Goal: Find specific page/section: Find specific page/section

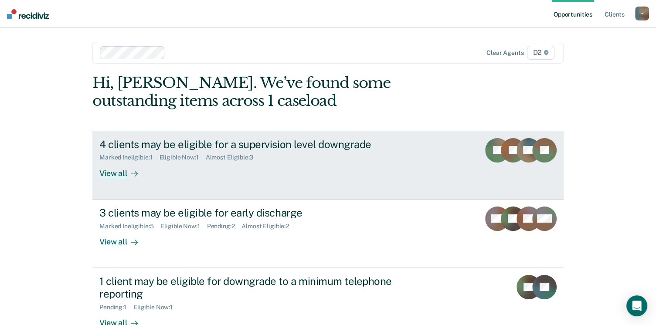
click at [115, 175] on div "View all" at bounding box center [123, 169] width 49 height 17
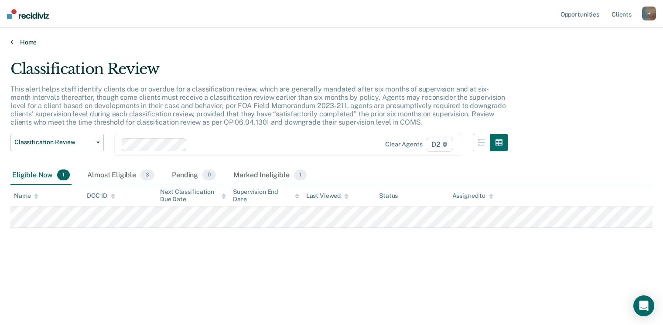
click at [20, 44] on link "Home" at bounding box center [331, 42] width 642 height 8
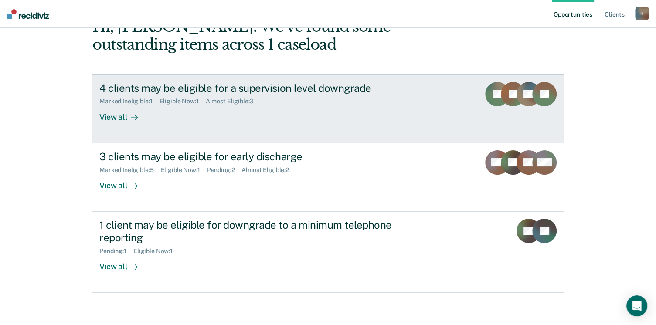
scroll to position [58, 0]
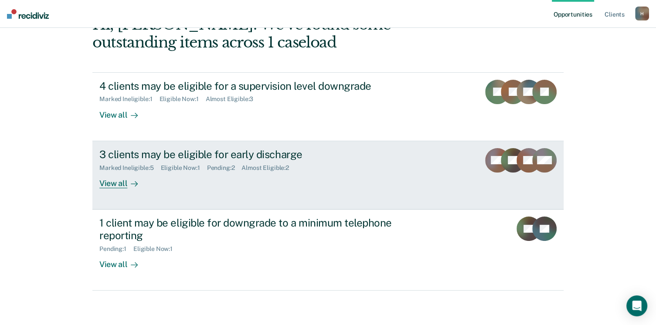
click at [114, 185] on div "View all" at bounding box center [123, 179] width 49 height 17
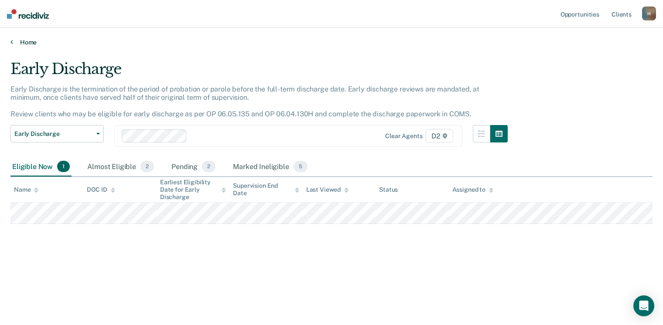
click at [20, 42] on link "Home" at bounding box center [331, 42] width 642 height 8
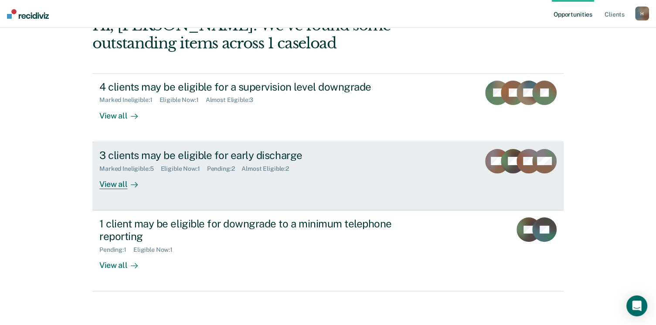
scroll to position [58, 0]
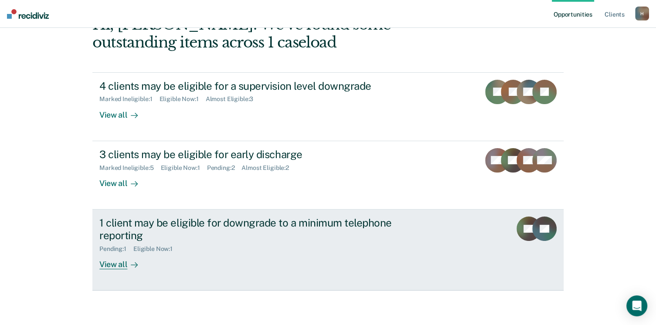
click at [119, 265] on div "View all" at bounding box center [123, 260] width 49 height 17
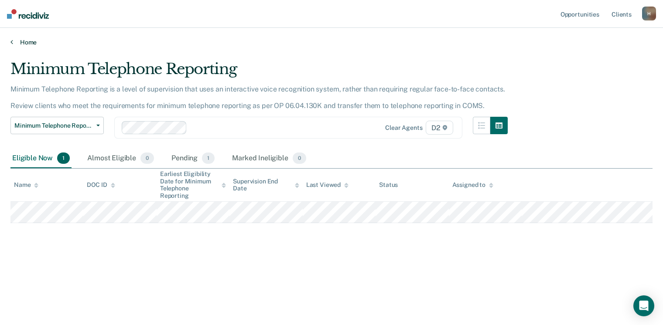
click at [30, 45] on link "Home" at bounding box center [331, 42] width 642 height 8
